Goal: Transaction & Acquisition: Download file/media

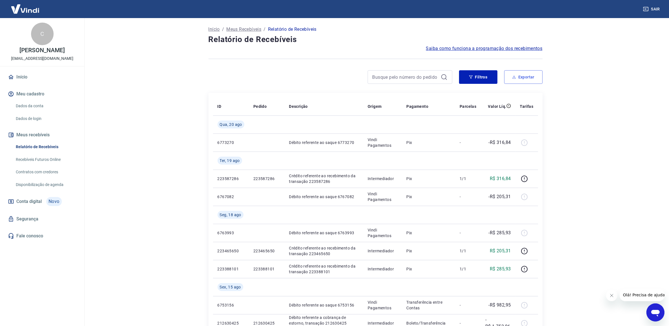
click at [533, 75] on button "Exportar" at bounding box center [523, 77] width 38 height 14
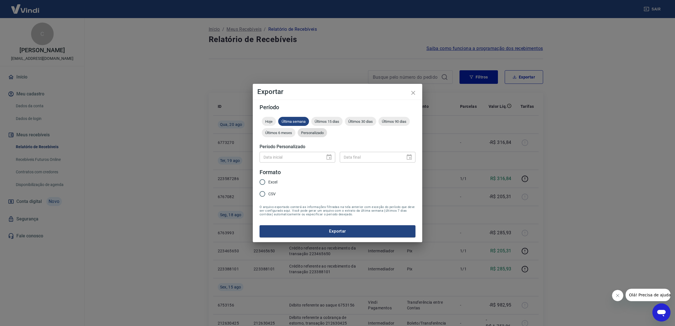
click at [312, 129] on div "Personalizado" at bounding box center [312, 132] width 29 height 9
click at [331, 156] on icon "Choose date" at bounding box center [328, 157] width 5 height 6
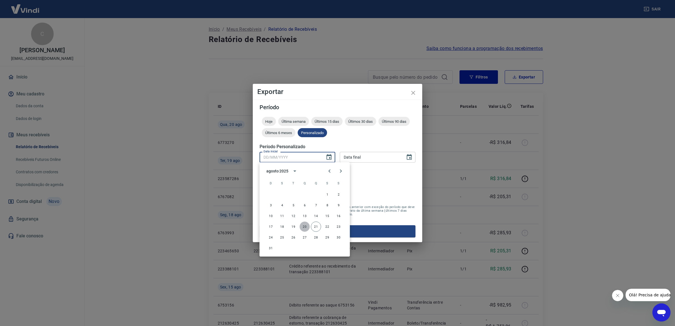
click at [306, 226] on button "20" at bounding box center [305, 227] width 10 height 10
type input "[DATE]"
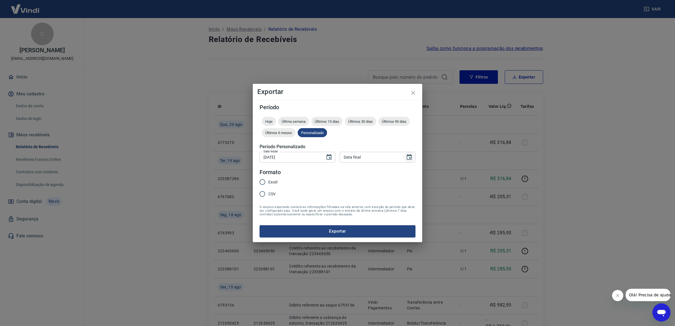
click at [408, 155] on icon "Choose date" at bounding box center [409, 157] width 5 height 6
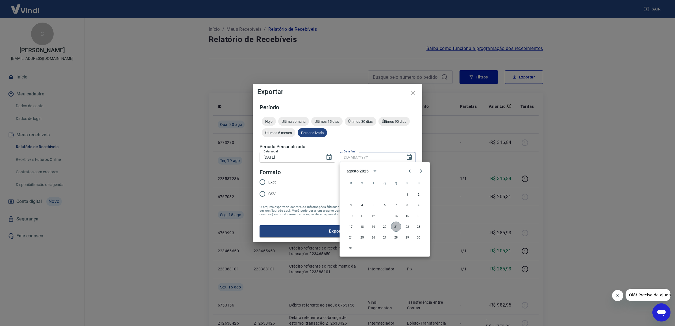
click at [395, 226] on button "21" at bounding box center [396, 227] width 10 height 10
type input "[DATE]"
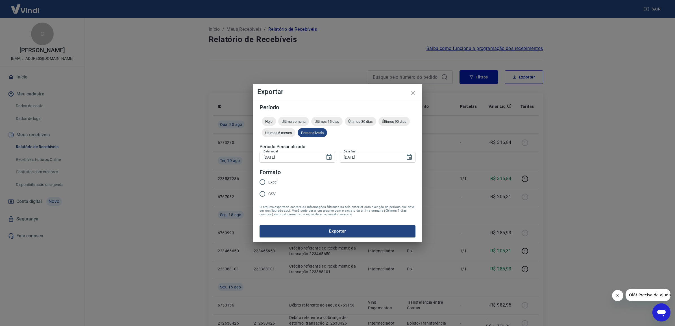
click at [270, 182] on span "Excel" at bounding box center [272, 182] width 9 height 6
click at [268, 182] on input "Excel" at bounding box center [262, 182] width 12 height 12
radio input "true"
click at [325, 233] on button "Exportar" at bounding box center [337, 231] width 156 height 12
